Goal: Information Seeking & Learning: Learn about a topic

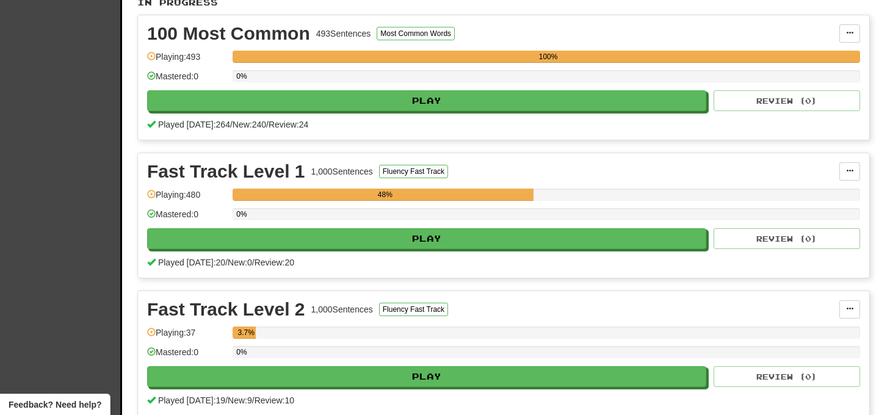
scroll to position [291, 0]
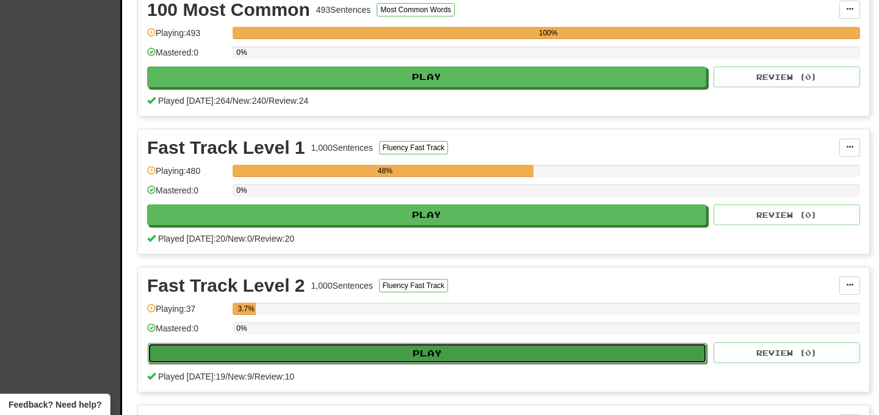
click at [518, 343] on button "Play" at bounding box center [427, 353] width 559 height 21
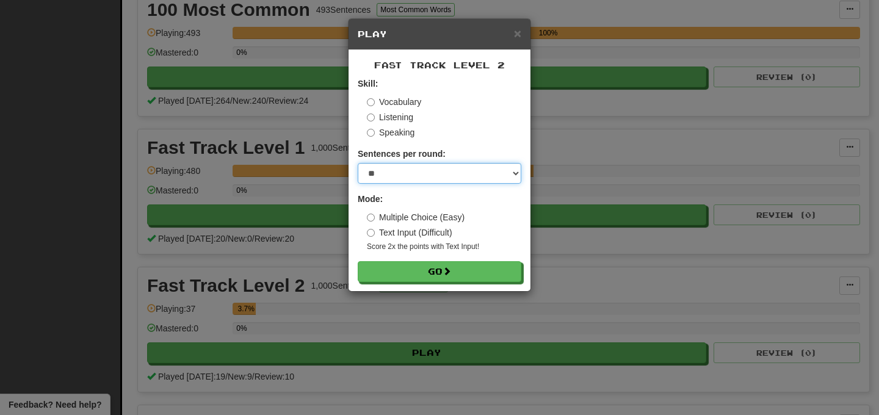
click at [478, 169] on select "* ** ** ** ** ** *** ********" at bounding box center [440, 173] width 164 height 21
select select "********"
click at [358, 163] on select "* ** ** ** ** ** *** ********" at bounding box center [440, 173] width 164 height 21
click at [453, 259] on form "Skill: Vocabulary Listening Speaking Sentences per round: * ** ** ** ** ** *** …" at bounding box center [440, 180] width 164 height 205
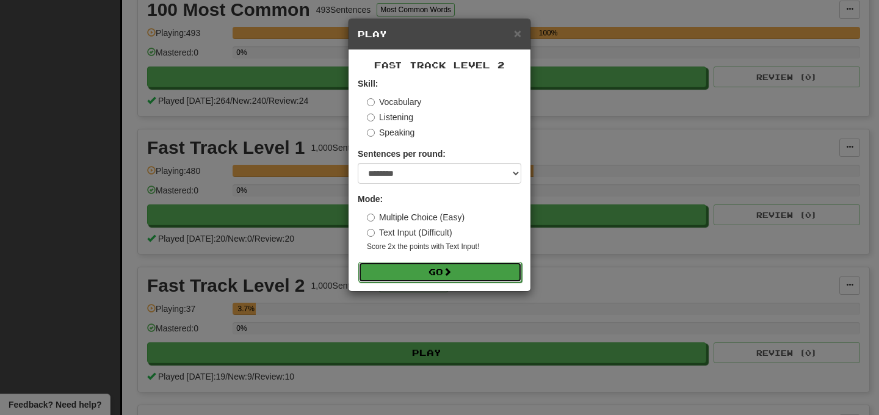
click at [451, 267] on span at bounding box center [447, 271] width 9 height 9
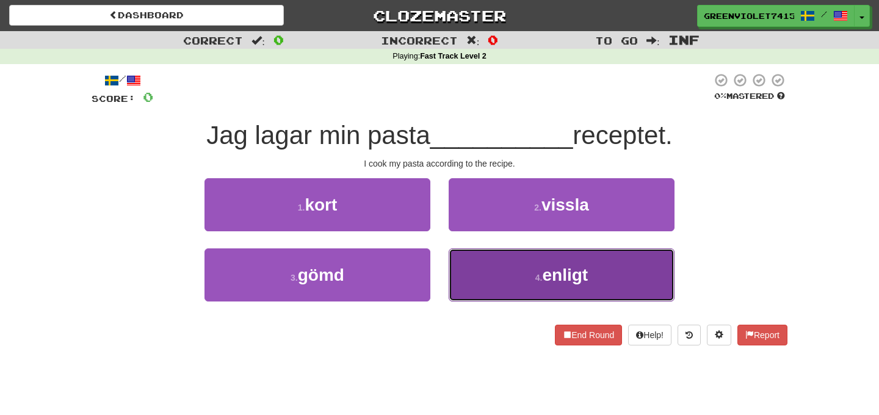
click at [531, 271] on button "4 . enligt" at bounding box center [562, 275] width 226 height 53
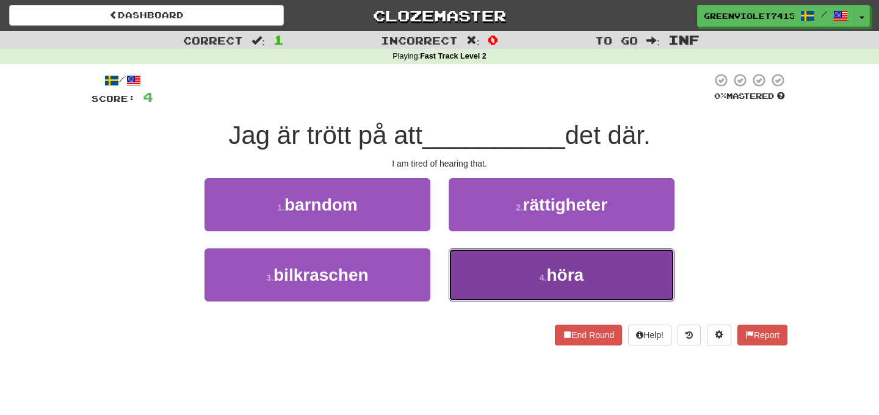
click at [537, 271] on button "4 . höra" at bounding box center [562, 275] width 226 height 53
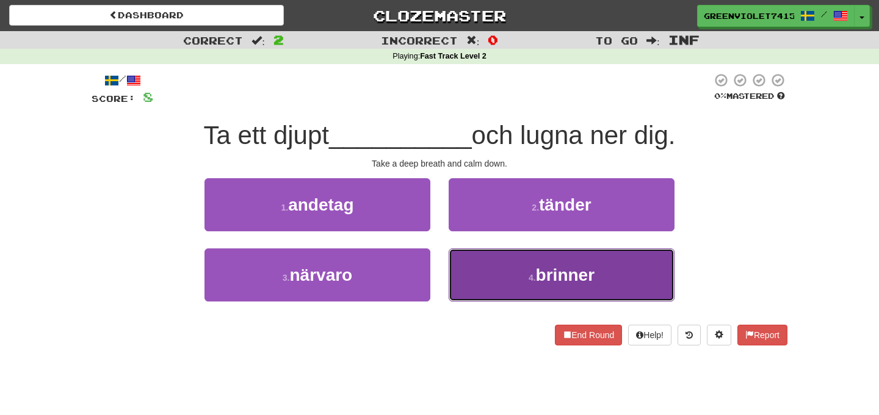
click at [497, 266] on button "4 . brinner" at bounding box center [562, 275] width 226 height 53
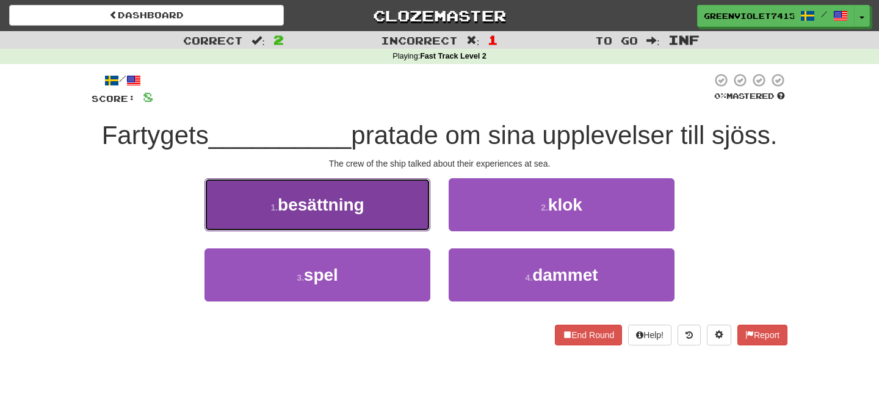
click at [381, 214] on button "1 . besättning" at bounding box center [318, 204] width 226 height 53
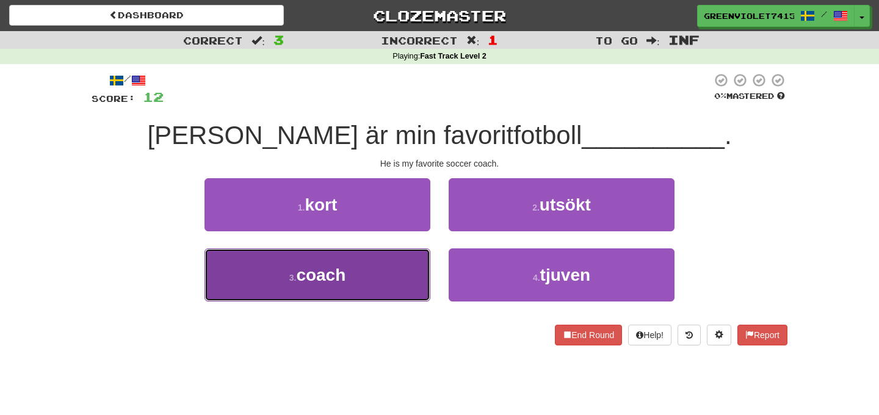
click at [398, 261] on button "3 . coach" at bounding box center [318, 275] width 226 height 53
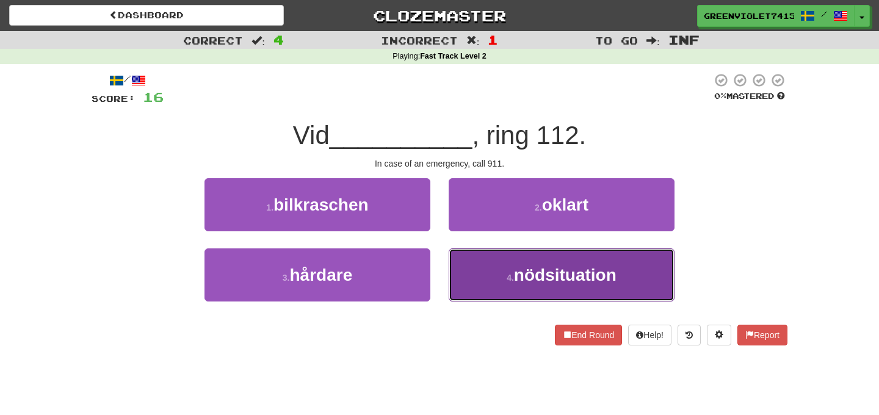
click at [499, 272] on button "4 . nödsituation" at bounding box center [562, 275] width 226 height 53
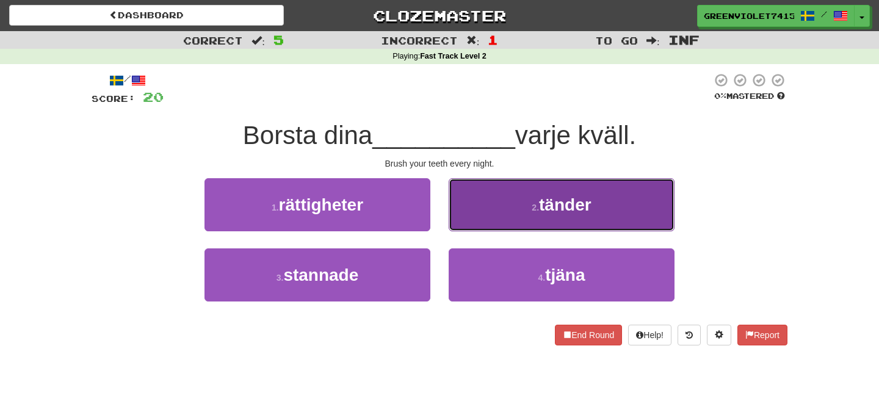
click at [520, 203] on button "2 . tänder" at bounding box center [562, 204] width 226 height 53
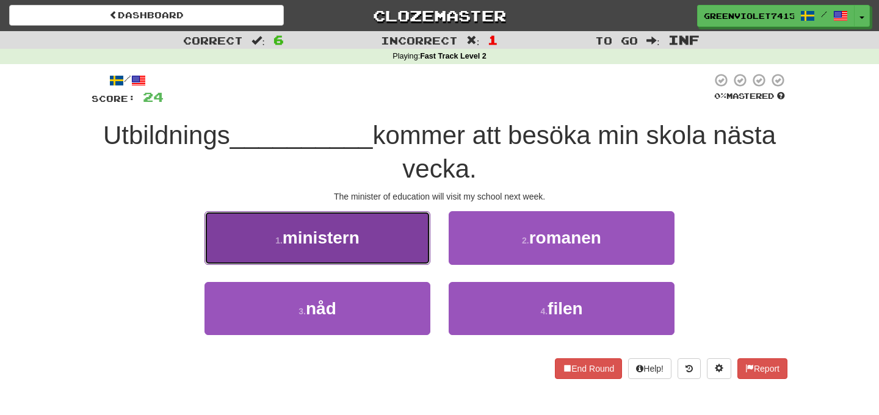
click at [336, 228] on span "ministern" at bounding box center [321, 237] width 77 height 19
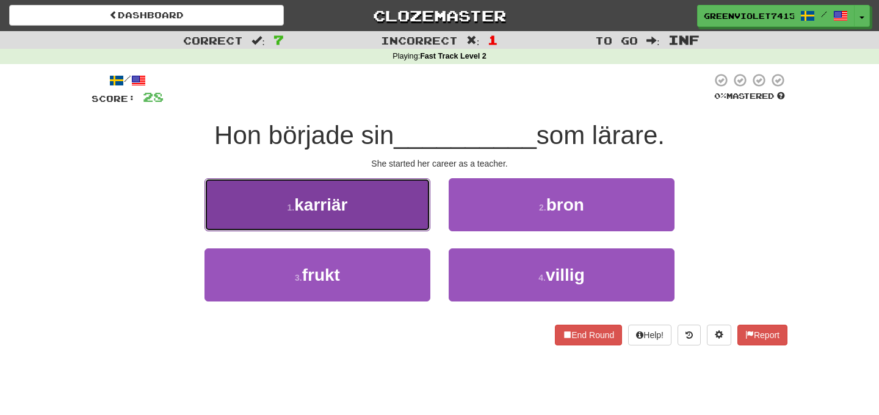
click at [372, 222] on button "1 . karriär" at bounding box center [318, 204] width 226 height 53
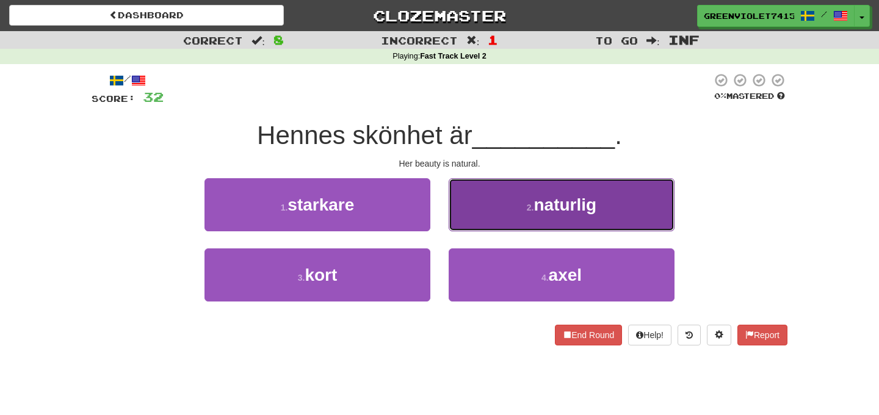
click at [513, 228] on button "2 . naturlig" at bounding box center [562, 204] width 226 height 53
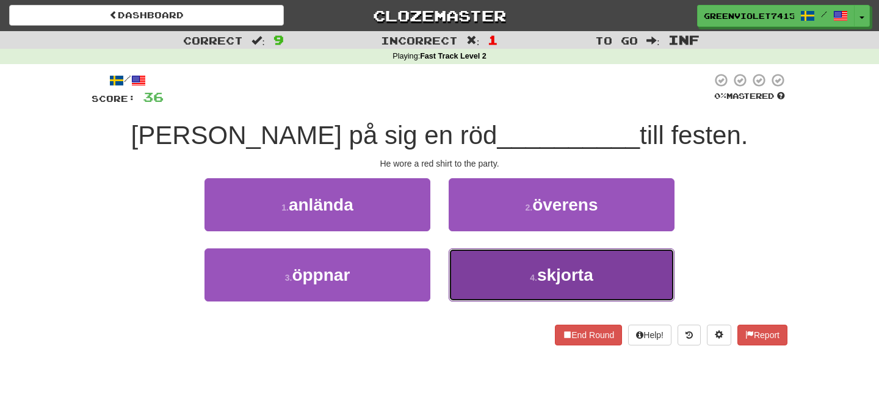
click at [478, 282] on button "4 . skjorta" at bounding box center [562, 275] width 226 height 53
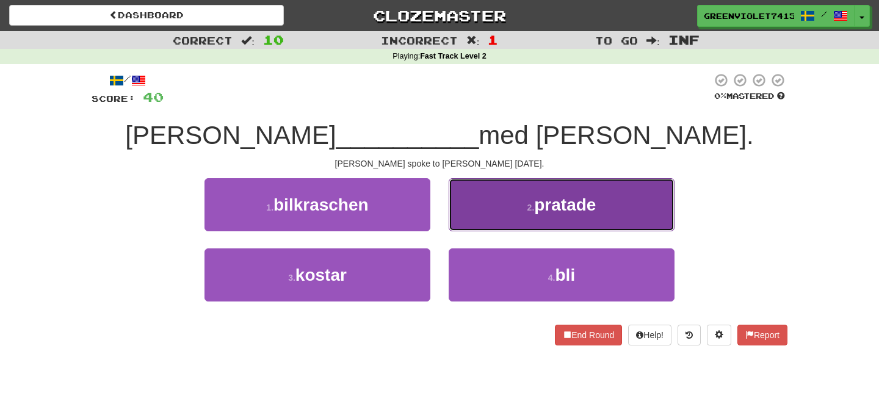
click at [547, 219] on button "2 . pratade" at bounding box center [562, 204] width 226 height 53
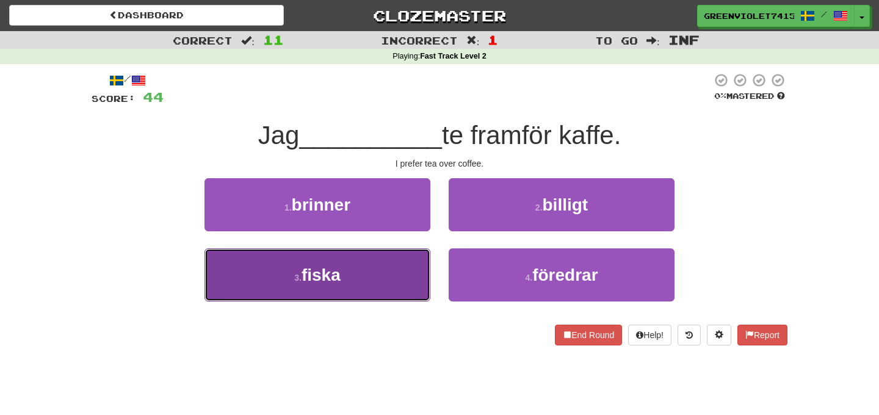
click at [402, 280] on button "3 . fiska" at bounding box center [318, 275] width 226 height 53
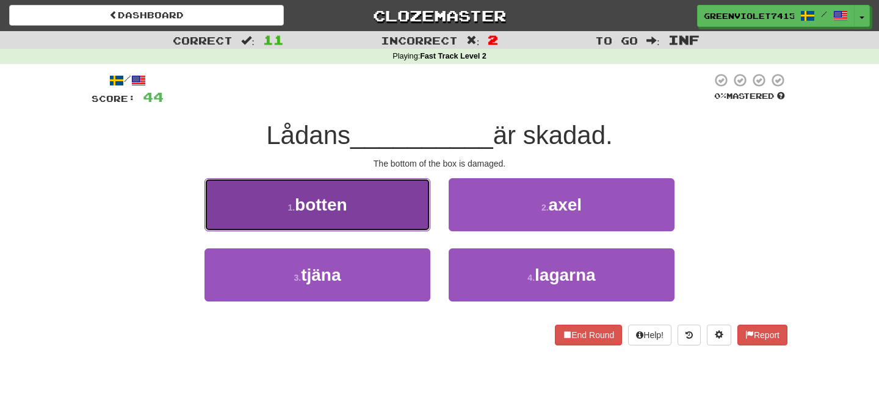
click at [408, 219] on button "1 . botten" at bounding box center [318, 204] width 226 height 53
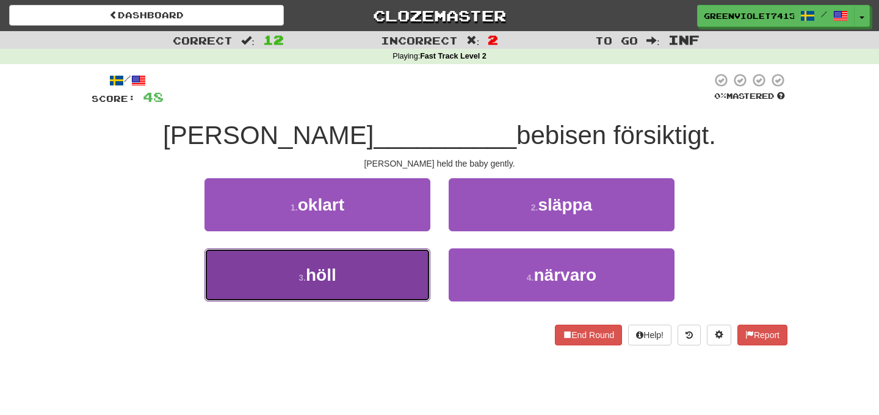
click at [399, 267] on button "3 . höll" at bounding box center [318, 275] width 226 height 53
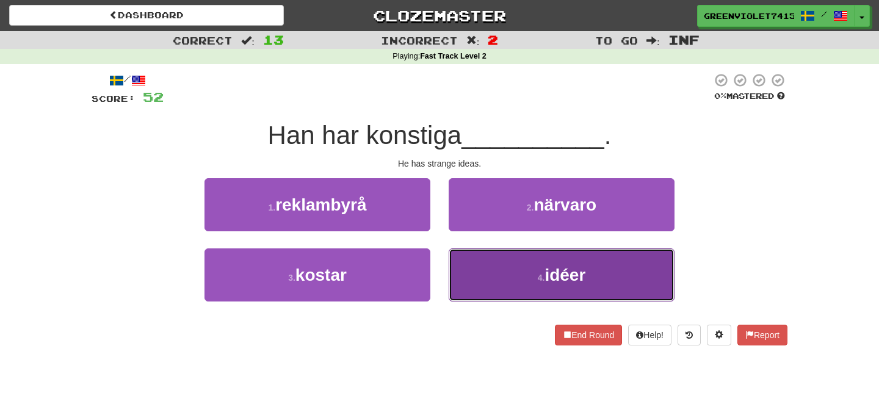
click at [483, 286] on button "4 . idéer" at bounding box center [562, 275] width 226 height 53
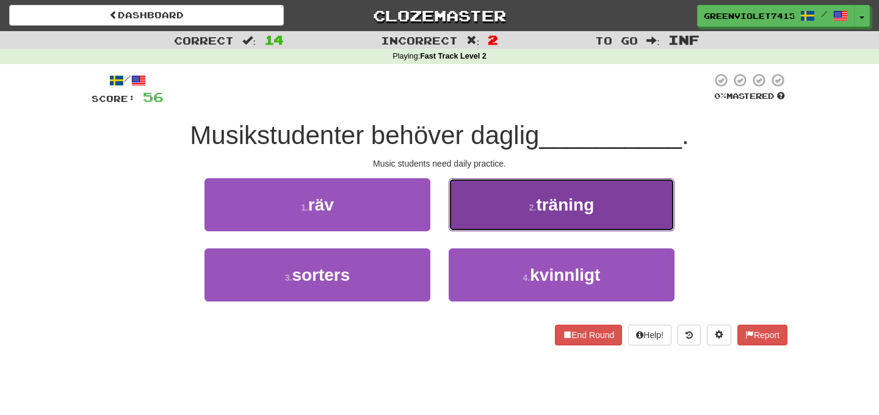
click at [572, 206] on span "träning" at bounding box center [565, 204] width 58 height 19
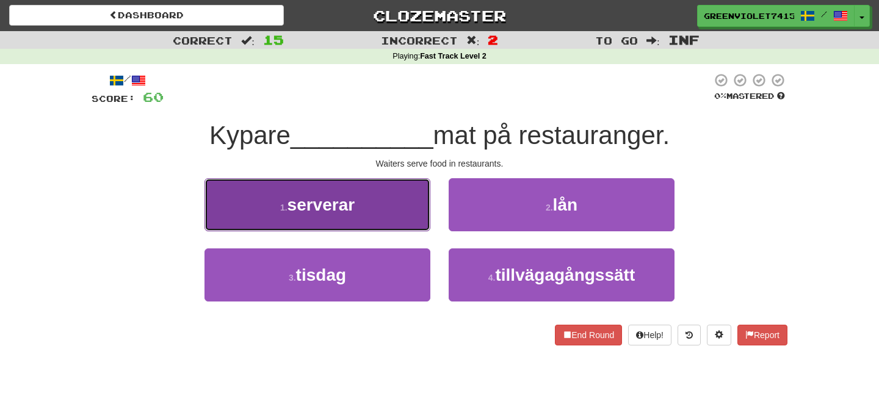
click at [367, 197] on button "1 . serverar" at bounding box center [318, 204] width 226 height 53
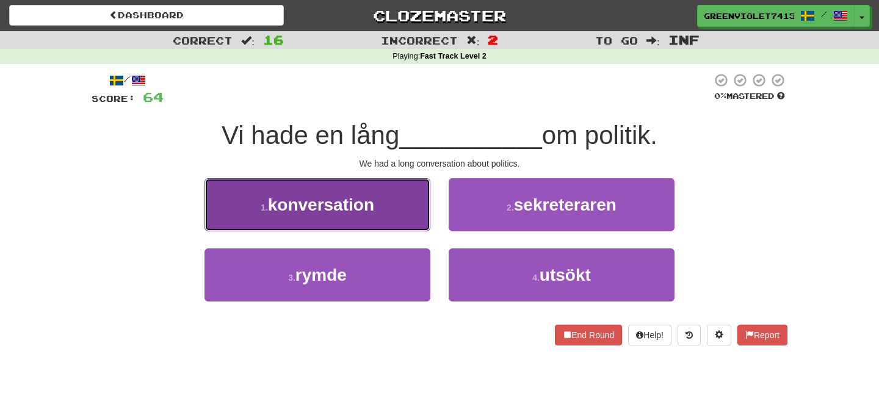
click at [380, 206] on button "1 . konversation" at bounding box center [318, 204] width 226 height 53
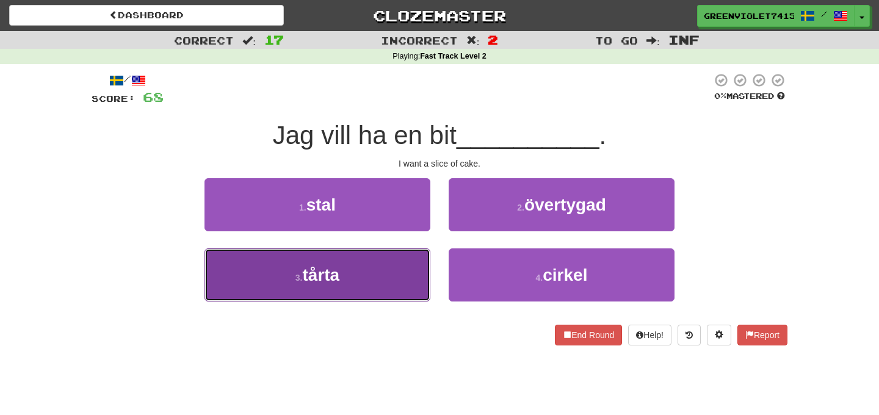
click at [374, 275] on button "3 . tårta" at bounding box center [318, 275] width 226 height 53
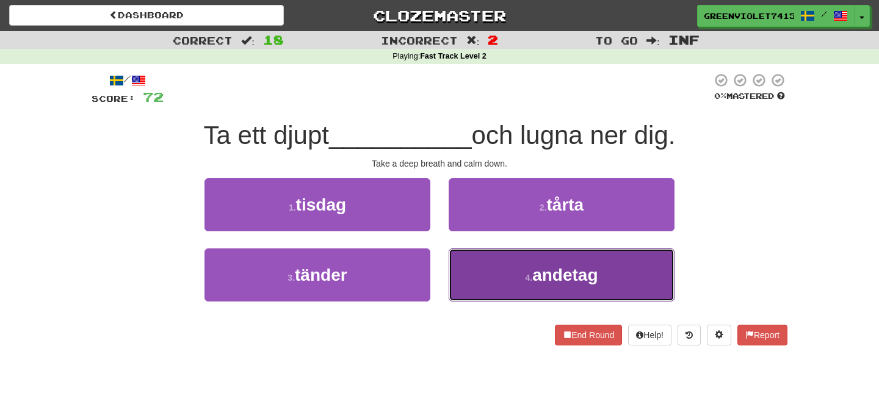
click at [537, 266] on span "andetag" at bounding box center [565, 275] width 65 height 19
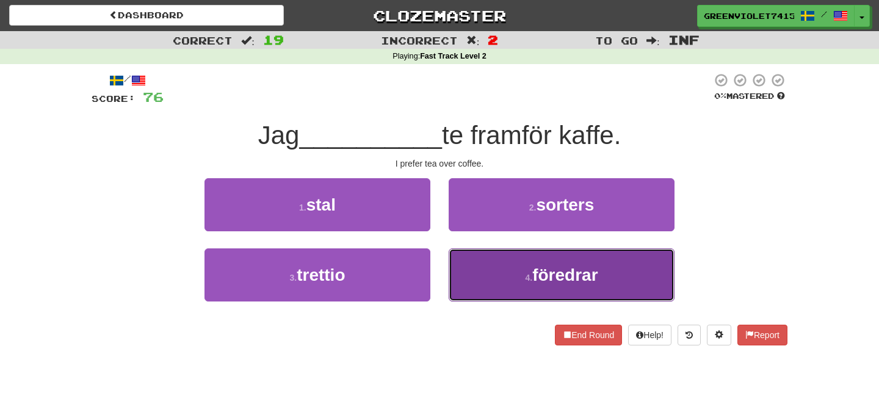
click at [550, 271] on span "föredrar" at bounding box center [565, 275] width 65 height 19
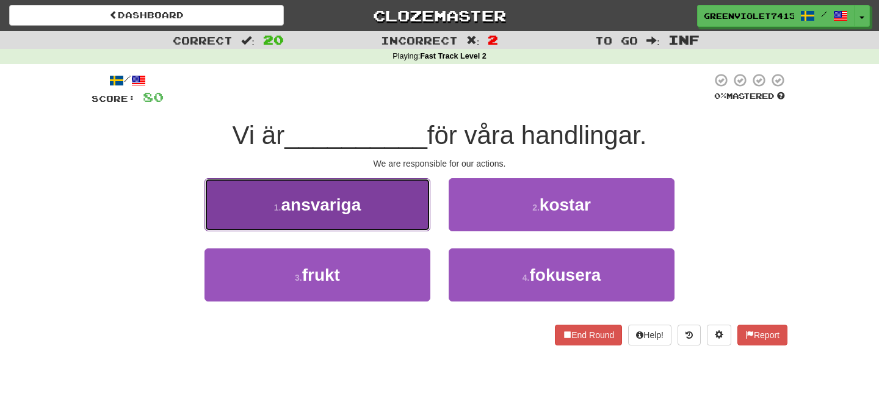
click at [395, 224] on button "1 . ansvariga" at bounding box center [318, 204] width 226 height 53
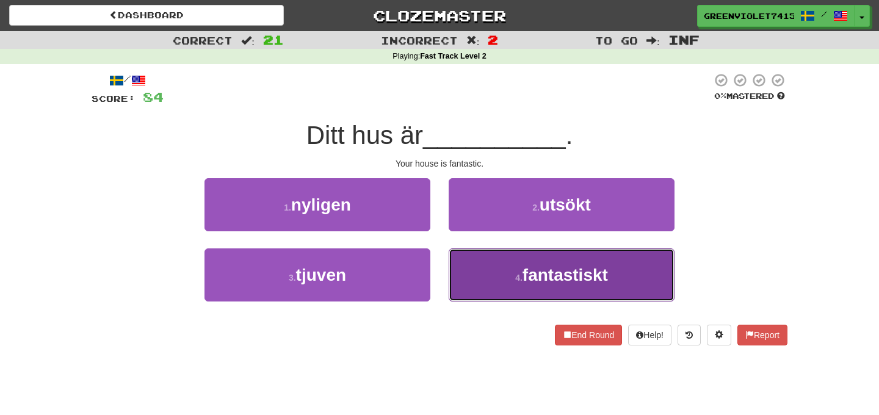
click at [523, 270] on button "4 . fantastiskt" at bounding box center [562, 275] width 226 height 53
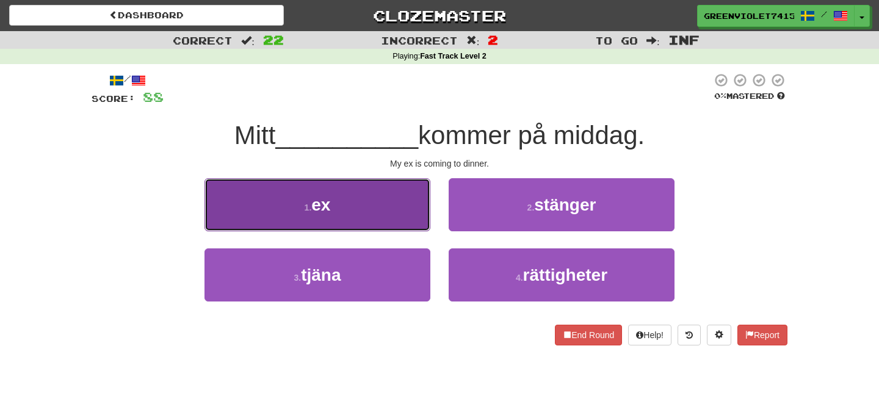
click at [400, 227] on button "1 . ex" at bounding box center [318, 204] width 226 height 53
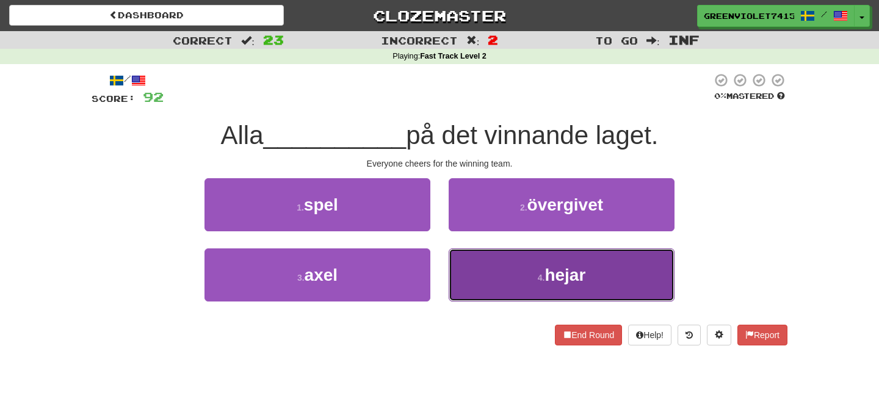
click at [506, 274] on button "4 . hejar" at bounding box center [562, 275] width 226 height 53
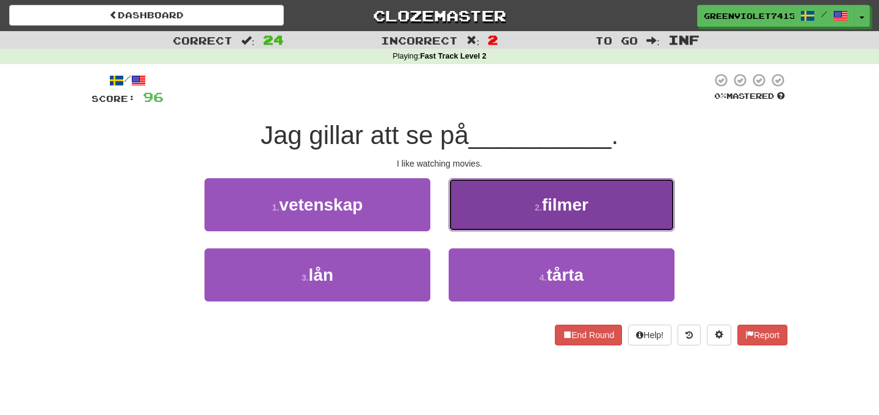
click at [559, 198] on span "filmer" at bounding box center [565, 204] width 46 height 19
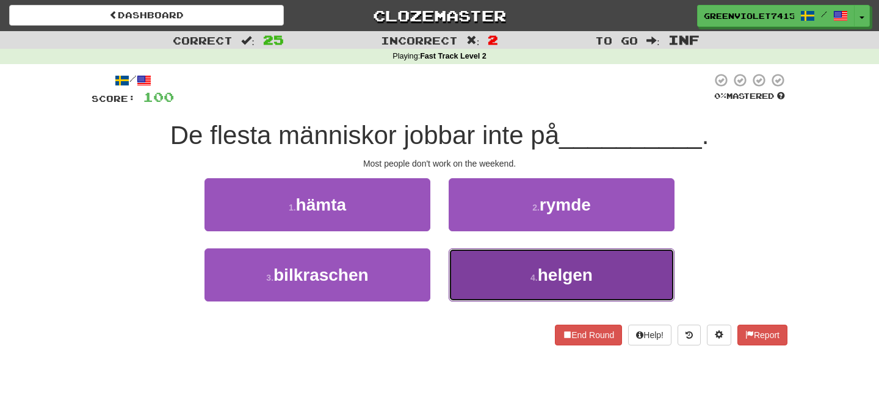
click at [500, 274] on button "4 . helgen" at bounding box center [562, 275] width 226 height 53
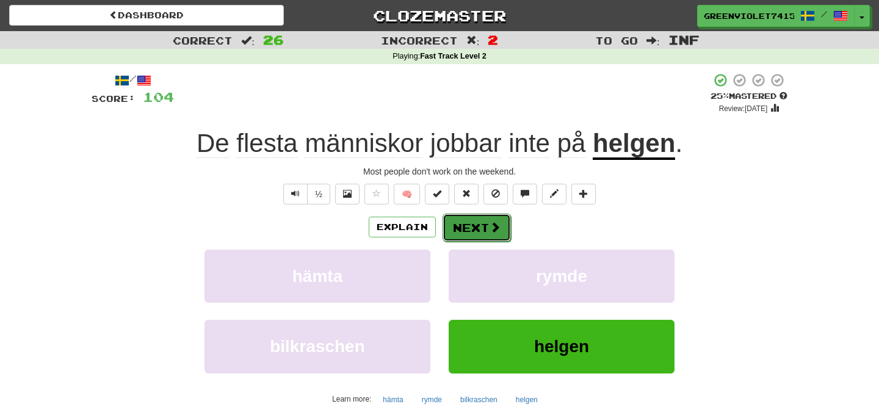
click at [455, 218] on button "Next" at bounding box center [477, 228] width 68 height 28
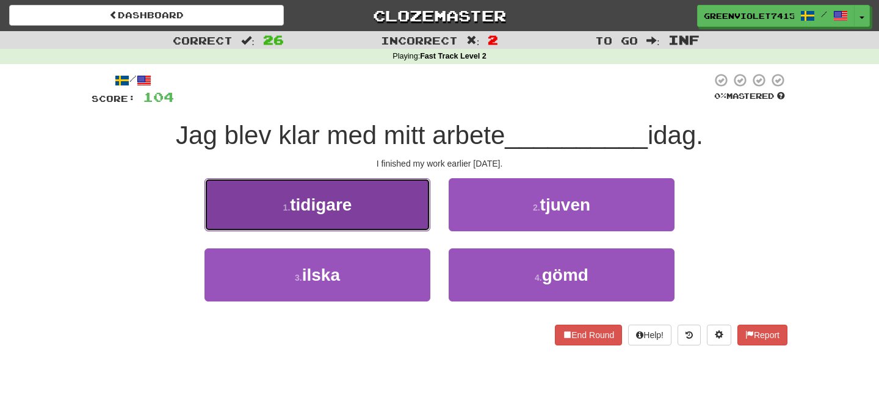
click at [377, 217] on button "1 . tidigare" at bounding box center [318, 204] width 226 height 53
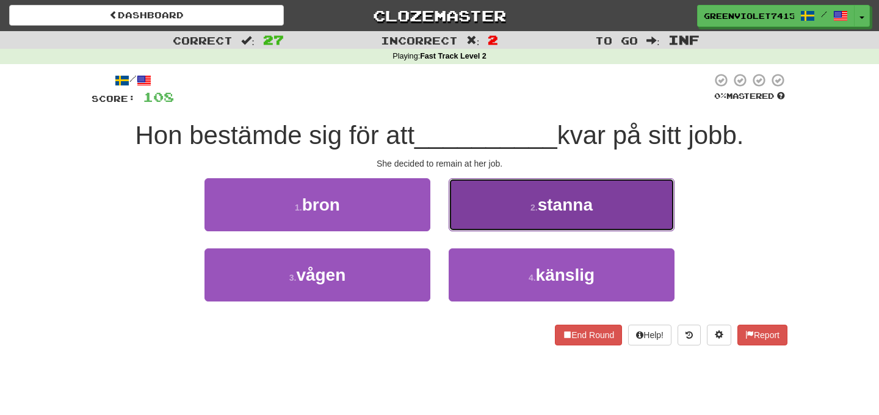
click at [525, 202] on button "2 . stanna" at bounding box center [562, 204] width 226 height 53
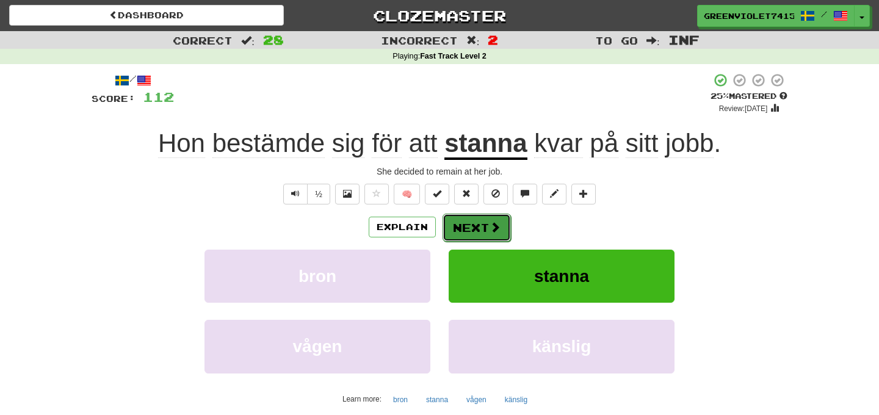
click at [469, 214] on button "Next" at bounding box center [477, 228] width 68 height 28
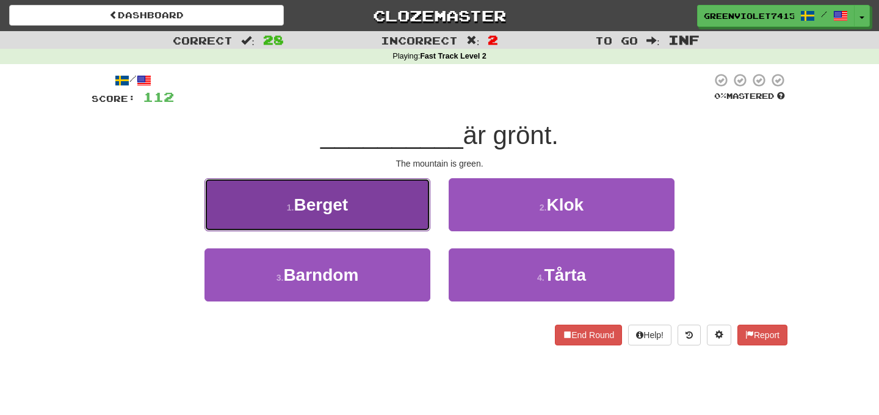
click at [418, 219] on button "1 . Berget" at bounding box center [318, 204] width 226 height 53
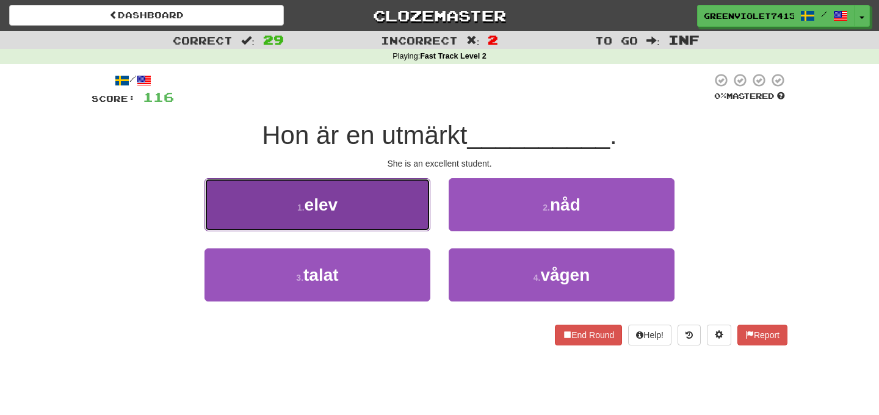
click at [363, 213] on button "1 . elev" at bounding box center [318, 204] width 226 height 53
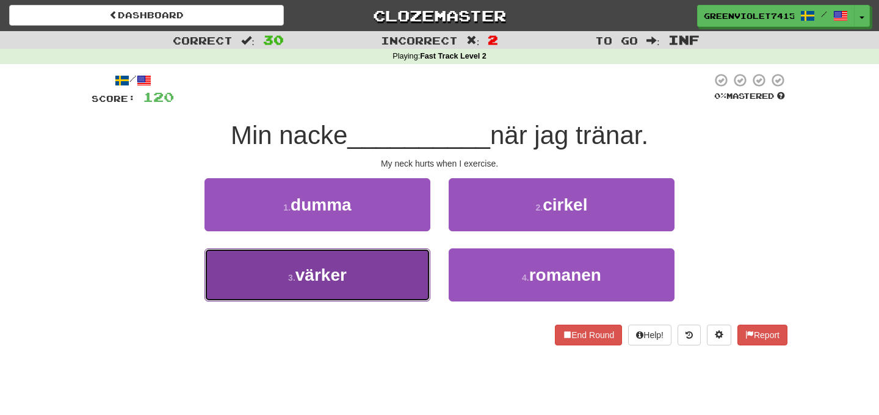
click at [377, 266] on button "3 . värker" at bounding box center [318, 275] width 226 height 53
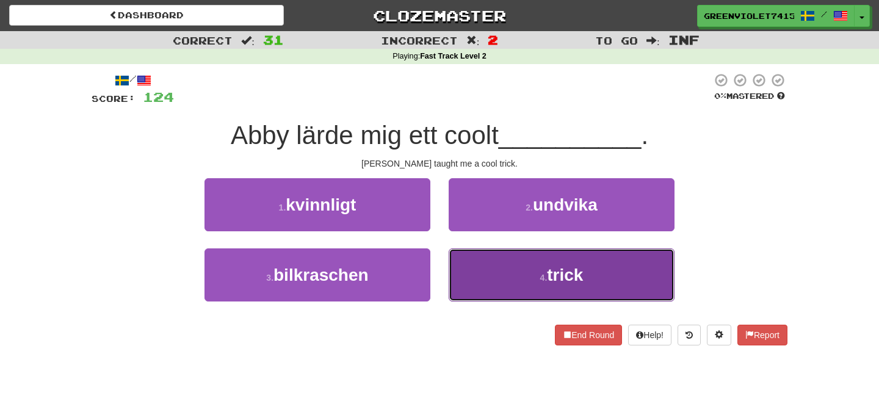
click at [523, 271] on button "4 . trick" at bounding box center [562, 275] width 226 height 53
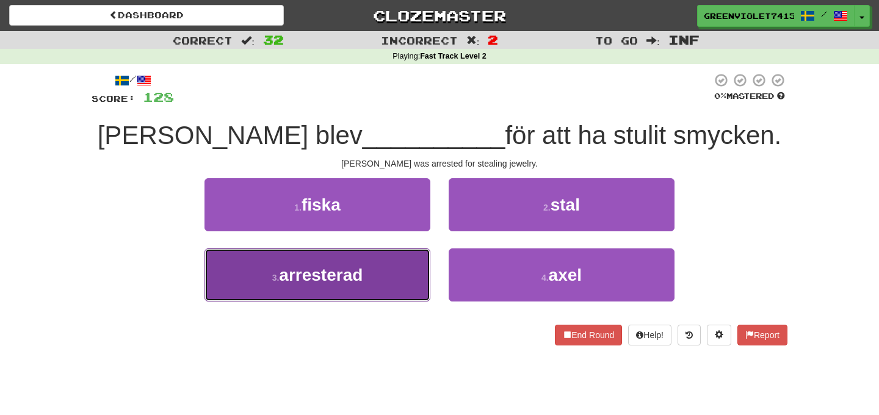
click at [399, 283] on button "3 . arresterad" at bounding box center [318, 275] width 226 height 53
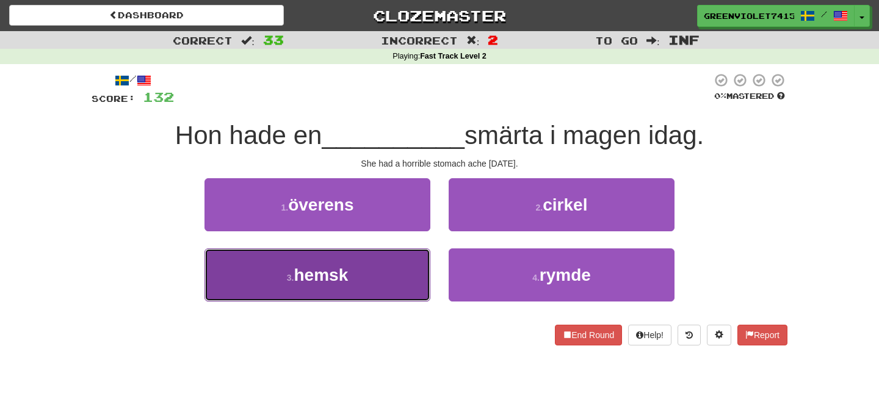
click at [407, 278] on button "3 . hemsk" at bounding box center [318, 275] width 226 height 53
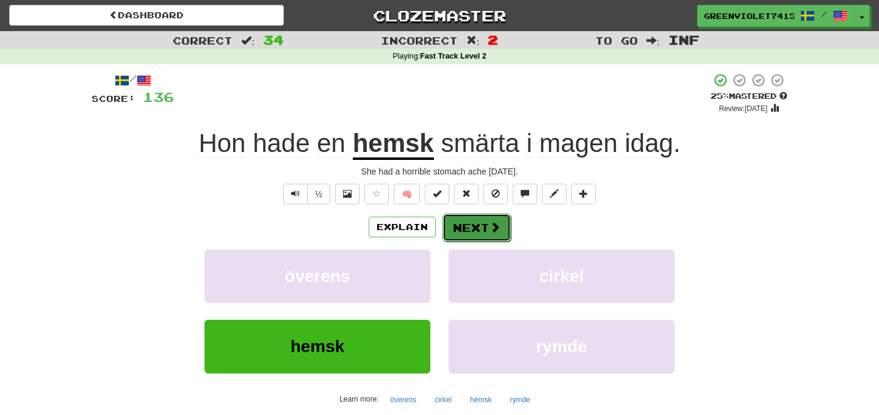
click at [499, 233] on span at bounding box center [495, 227] width 11 height 11
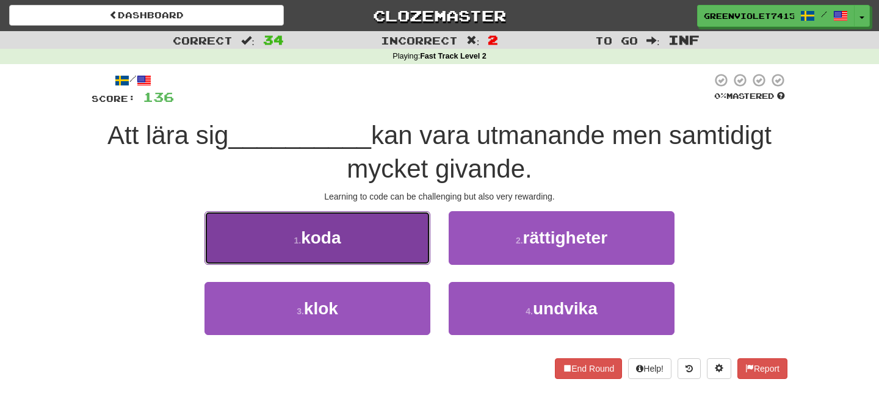
click at [422, 238] on button "1 . koda" at bounding box center [318, 237] width 226 height 53
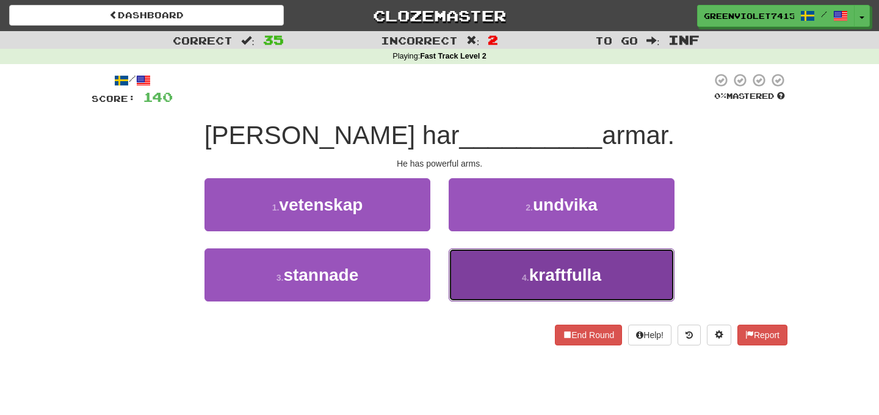
click at [492, 269] on button "4 . kraftfulla" at bounding box center [562, 275] width 226 height 53
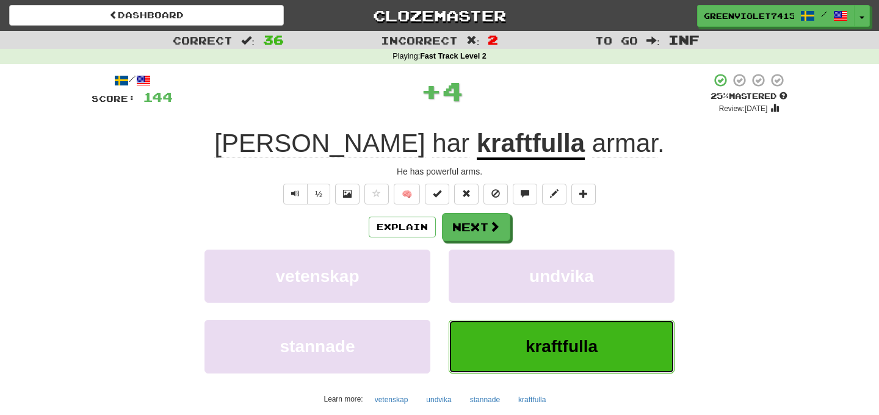
scroll to position [153, 0]
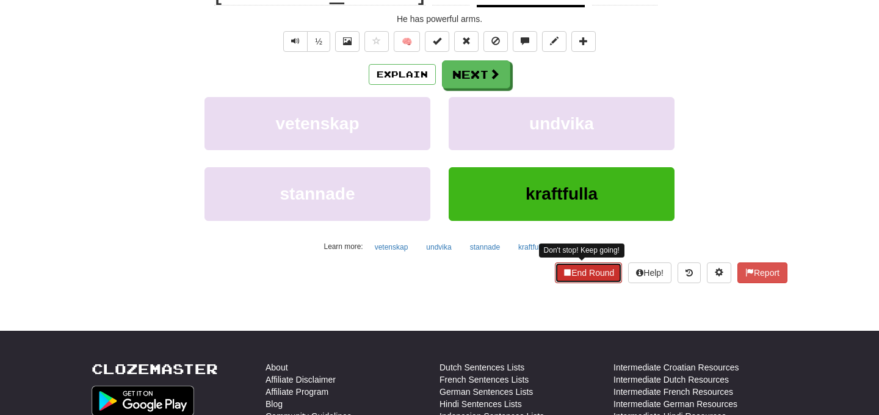
click at [562, 264] on button "End Round" at bounding box center [588, 273] width 67 height 21
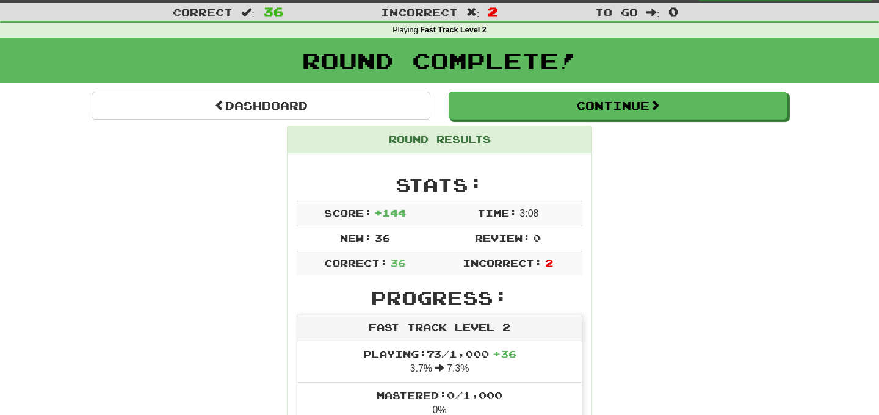
scroll to position [27, 0]
